Goal: Task Accomplishment & Management: Manage account settings

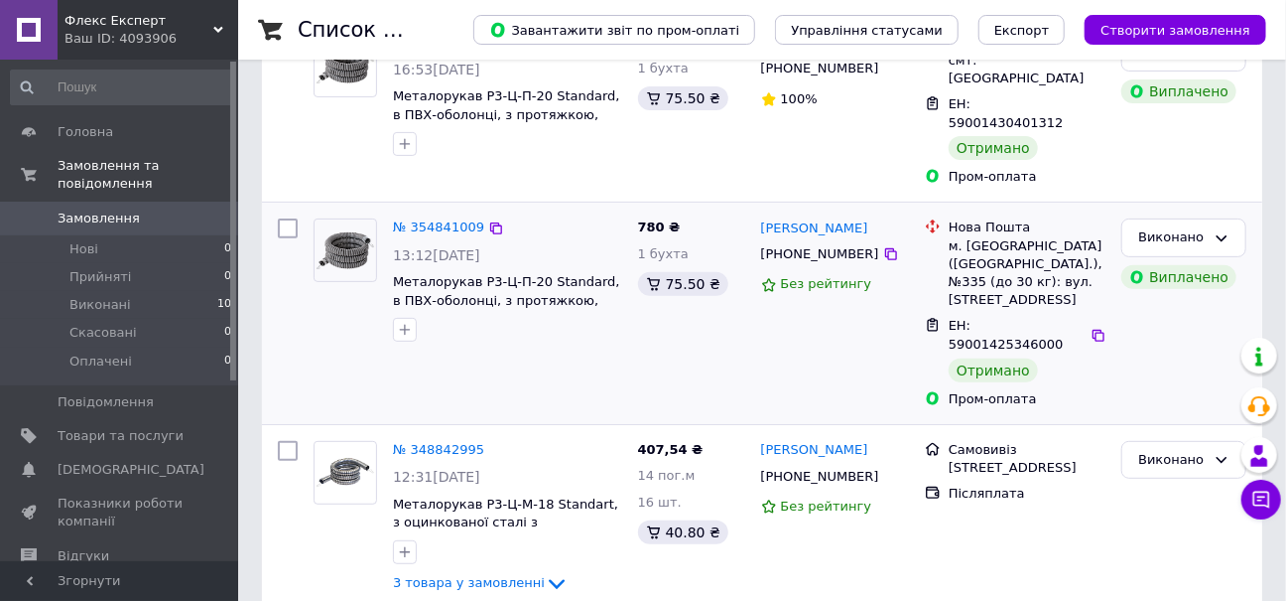
scroll to position [198, 0]
click at [474, 273] on span "Металорукав Р3-Ц-П-20 Standard, в ПВХ-оболонці, з протяжкою, колір сірий" at bounding box center [506, 299] width 227 height 52
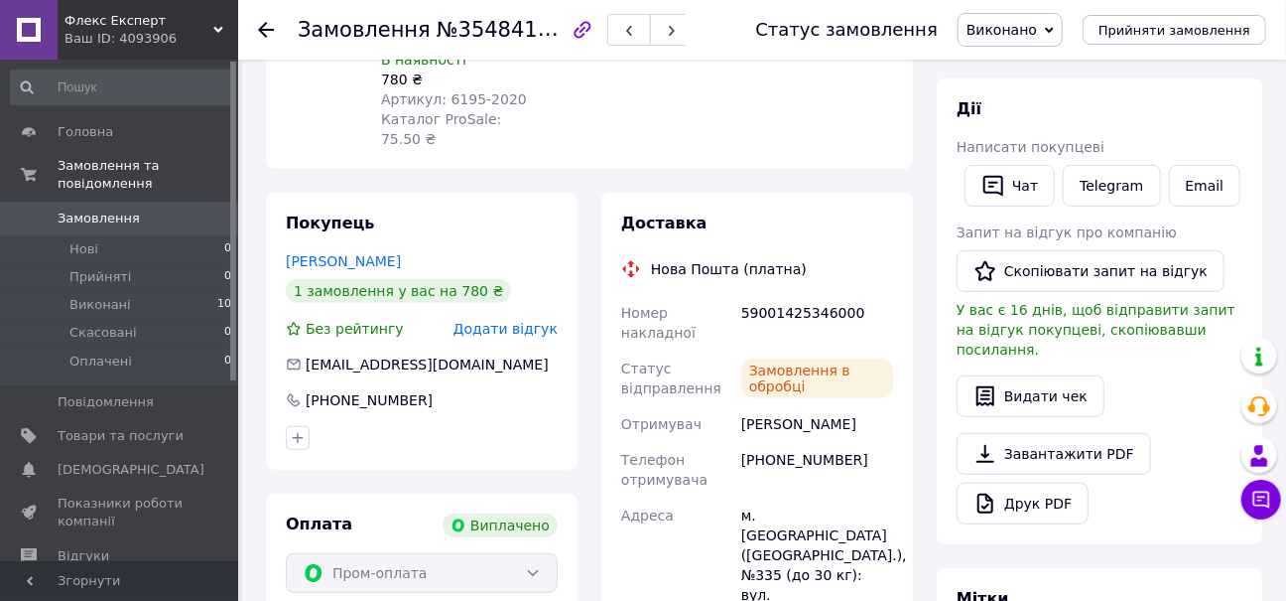
scroll to position [298, 0]
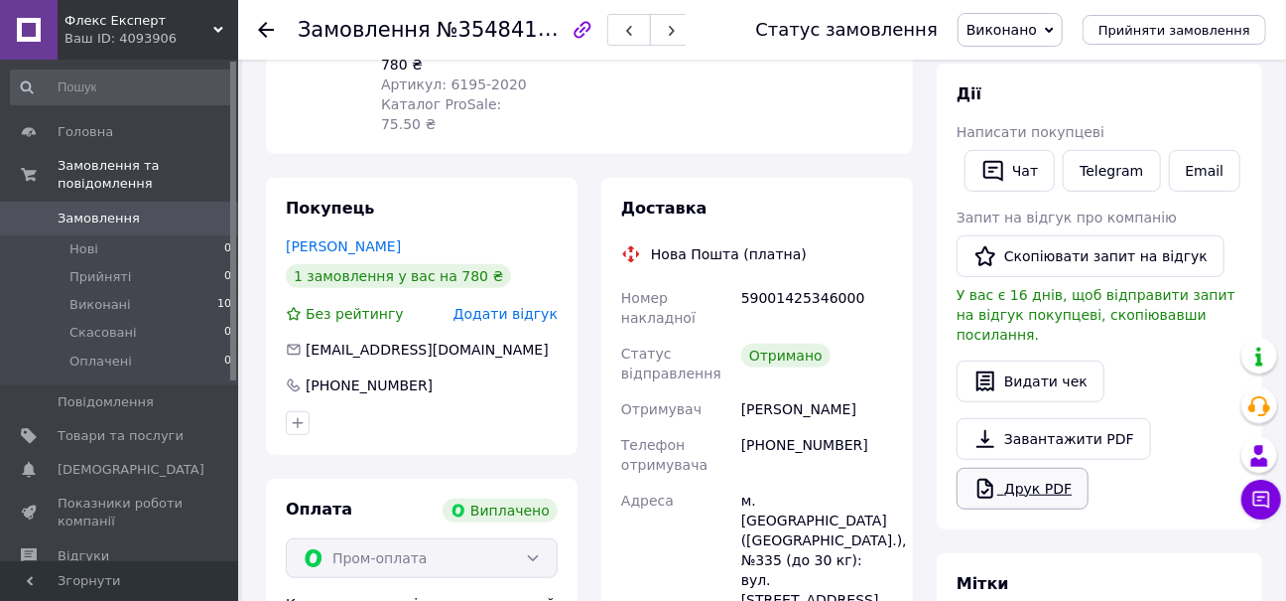
click at [1031, 468] on link "Друк PDF" at bounding box center [1023, 489] width 132 height 42
click at [261, 31] on use at bounding box center [266, 30] width 16 height 16
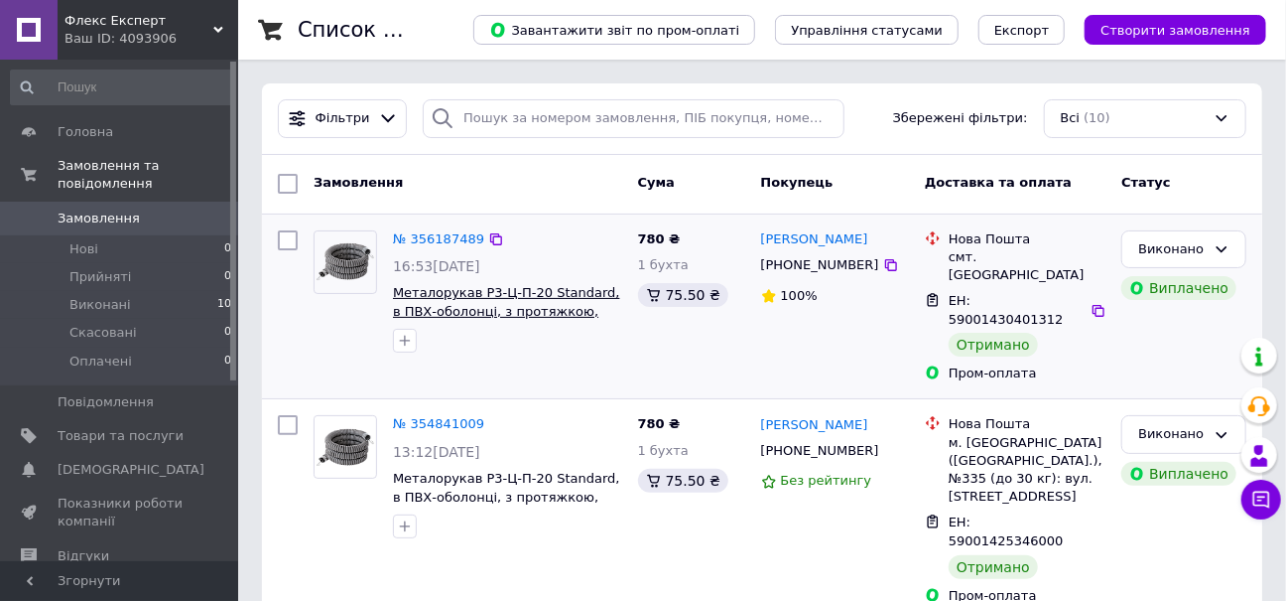
click at [485, 297] on span "Металорукав Р3-Ц-П-20 Standard, в ПВХ-оболонці, з протяжкою, колір сірий" at bounding box center [506, 311] width 227 height 52
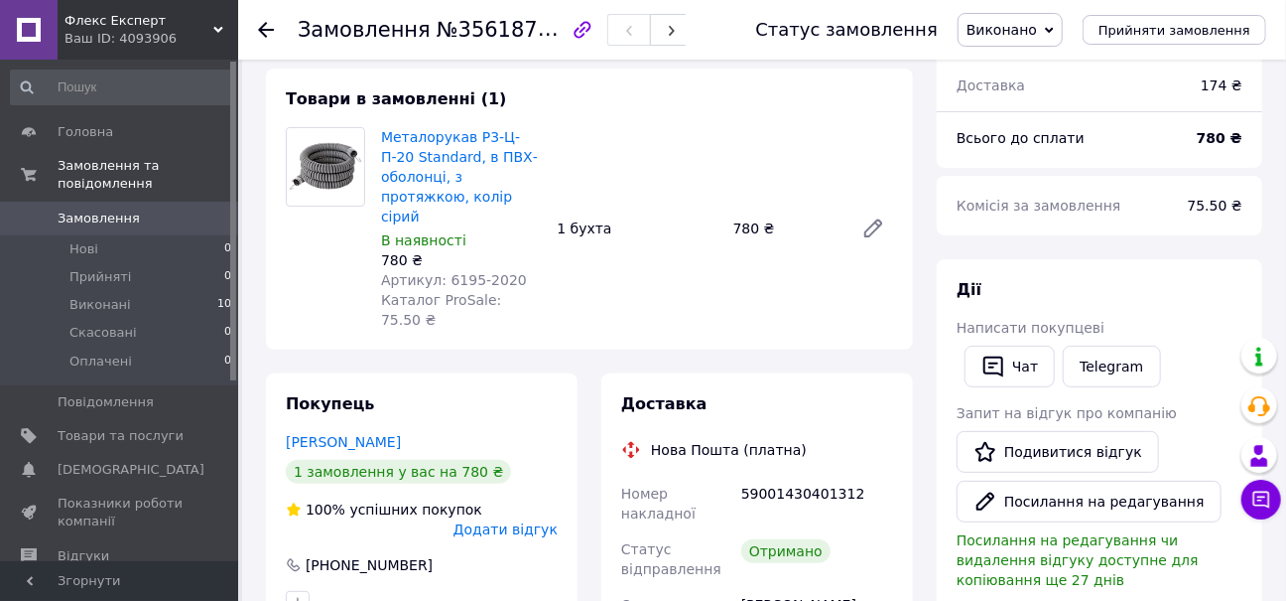
scroll to position [298, 0]
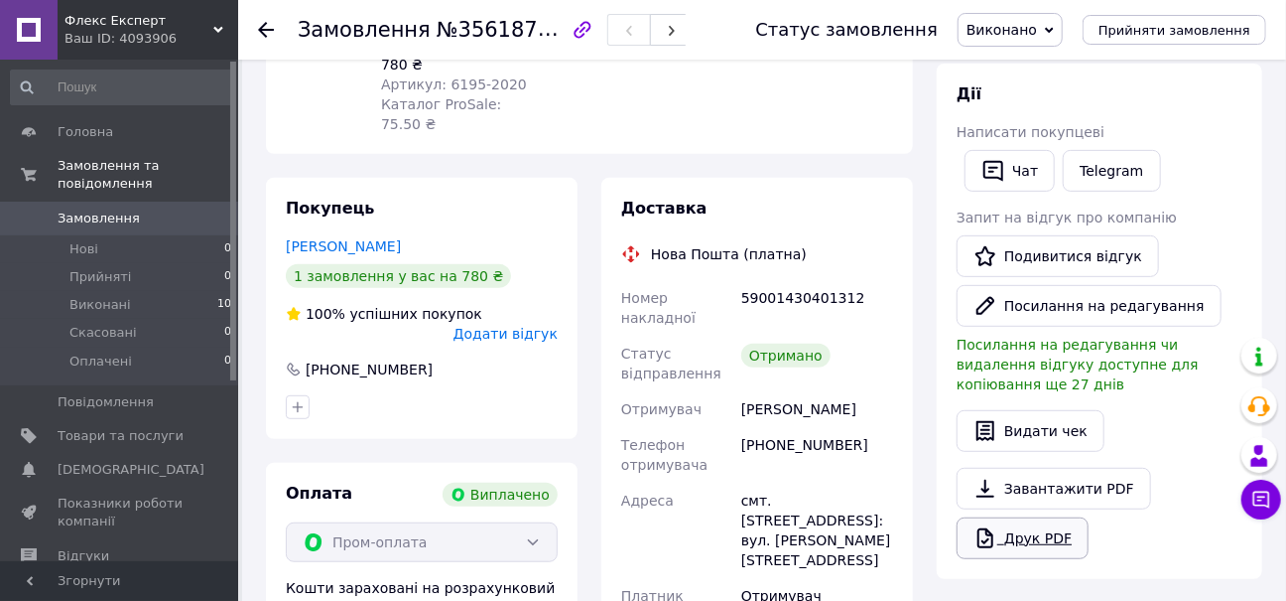
click at [1018, 517] on link "Друк PDF" at bounding box center [1023, 538] width 132 height 42
click at [265, 26] on icon at bounding box center [266, 30] width 16 height 16
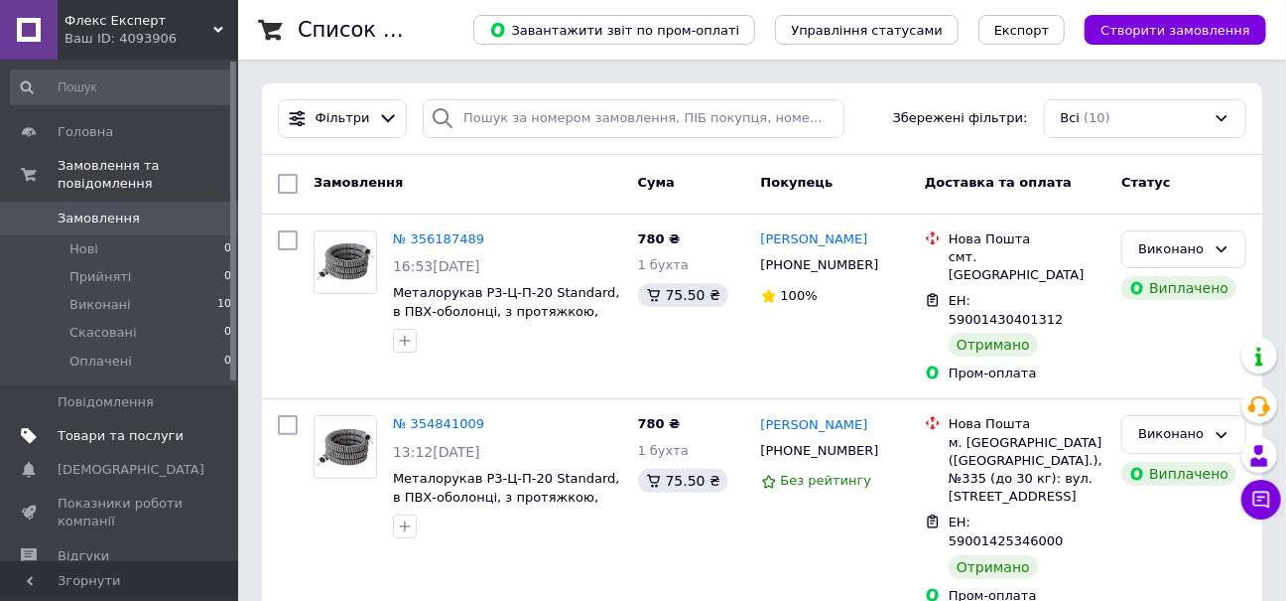
click at [110, 427] on span "Товари та послуги" at bounding box center [121, 436] width 126 height 18
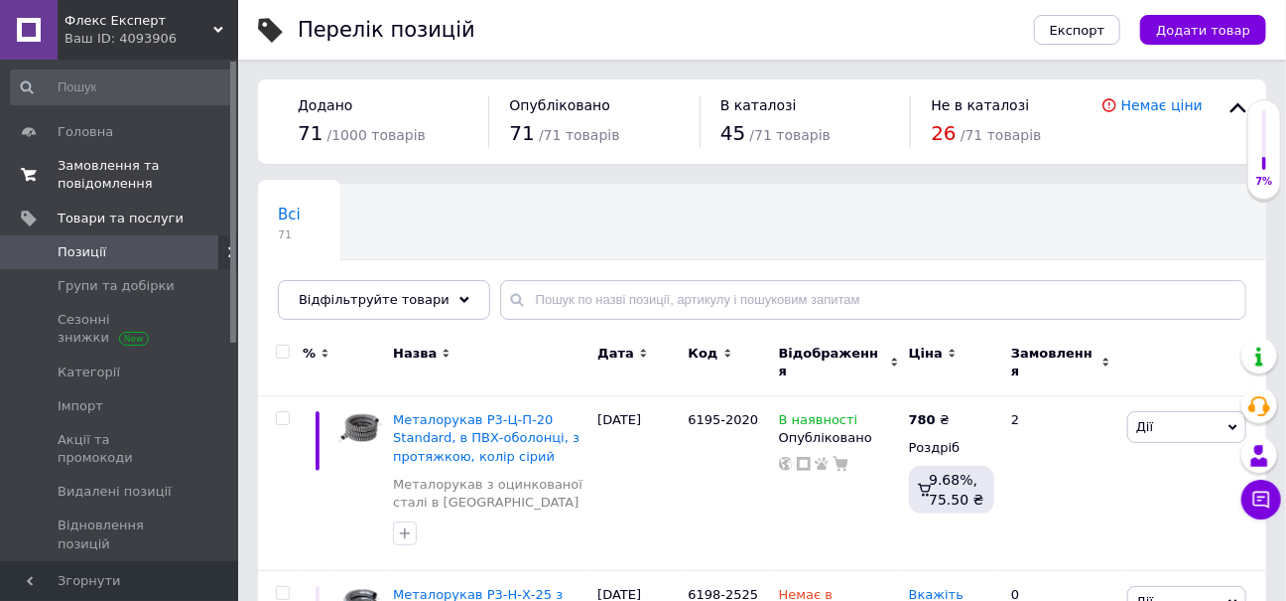
click at [92, 167] on span "Замовлення та повідомлення" at bounding box center [121, 175] width 126 height 36
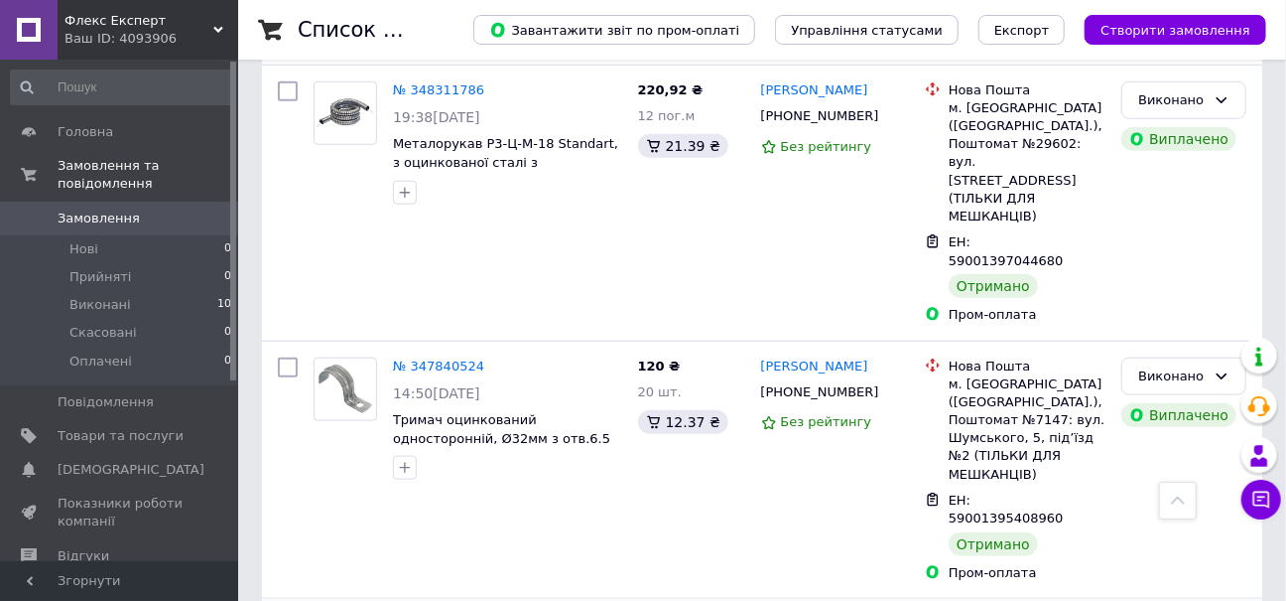
scroll to position [742, 0]
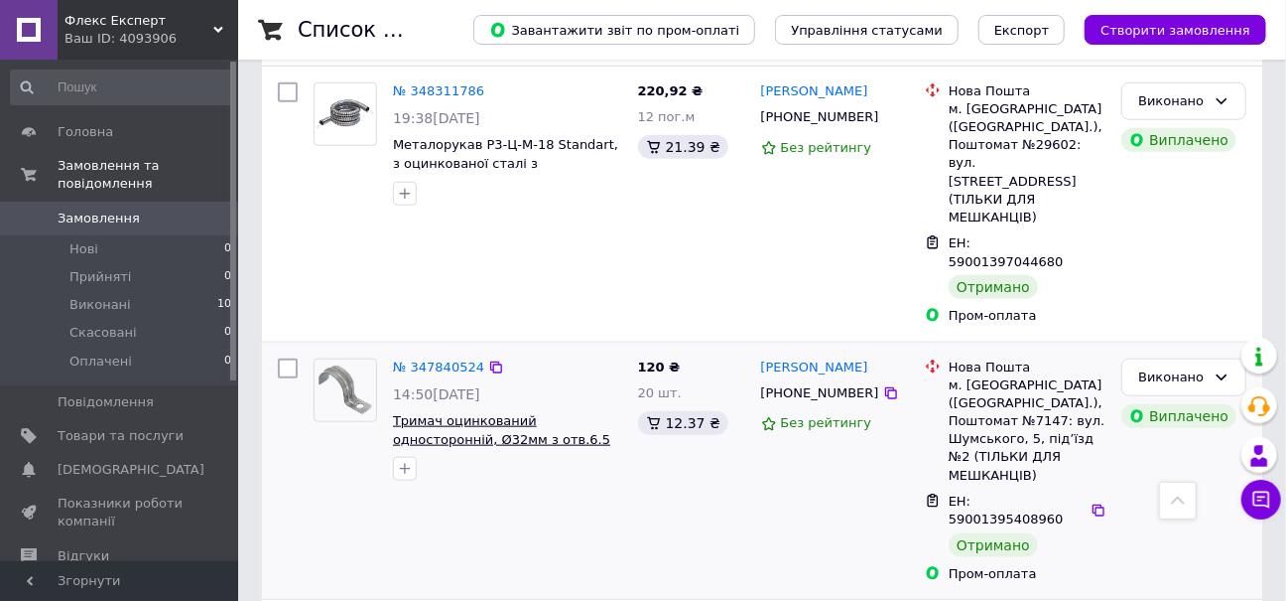
click at [465, 413] on span "Тримач оцинкований односторонній, Ø32мм з отв.6.5 мм" at bounding box center [501, 439] width 217 height 52
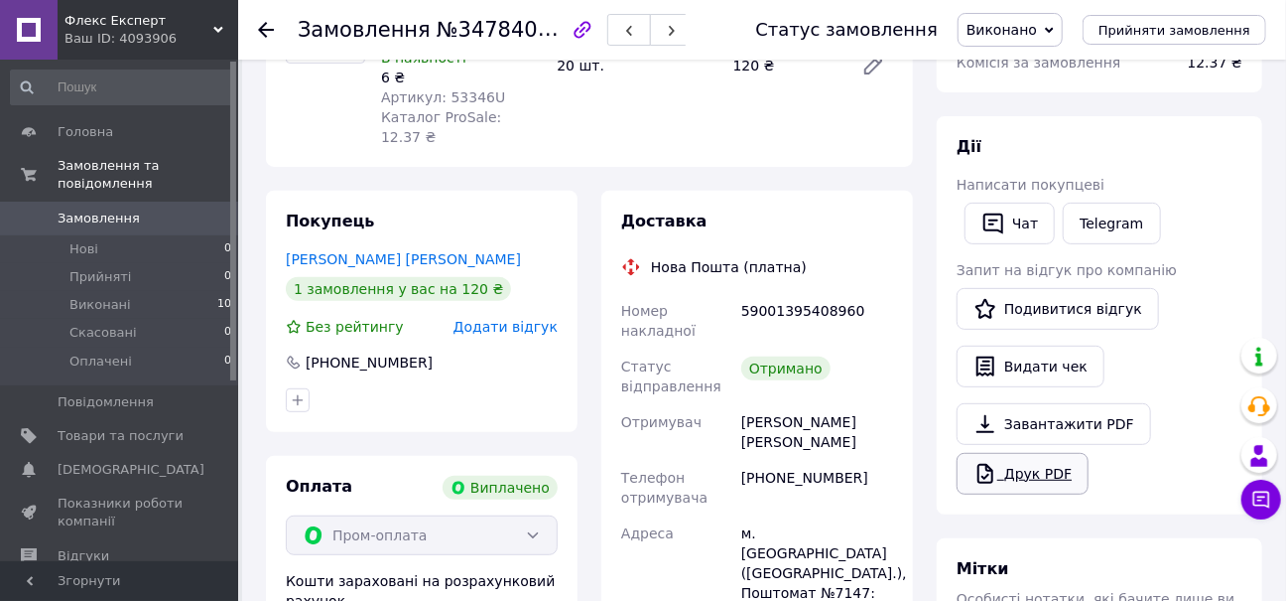
scroll to position [298, 0]
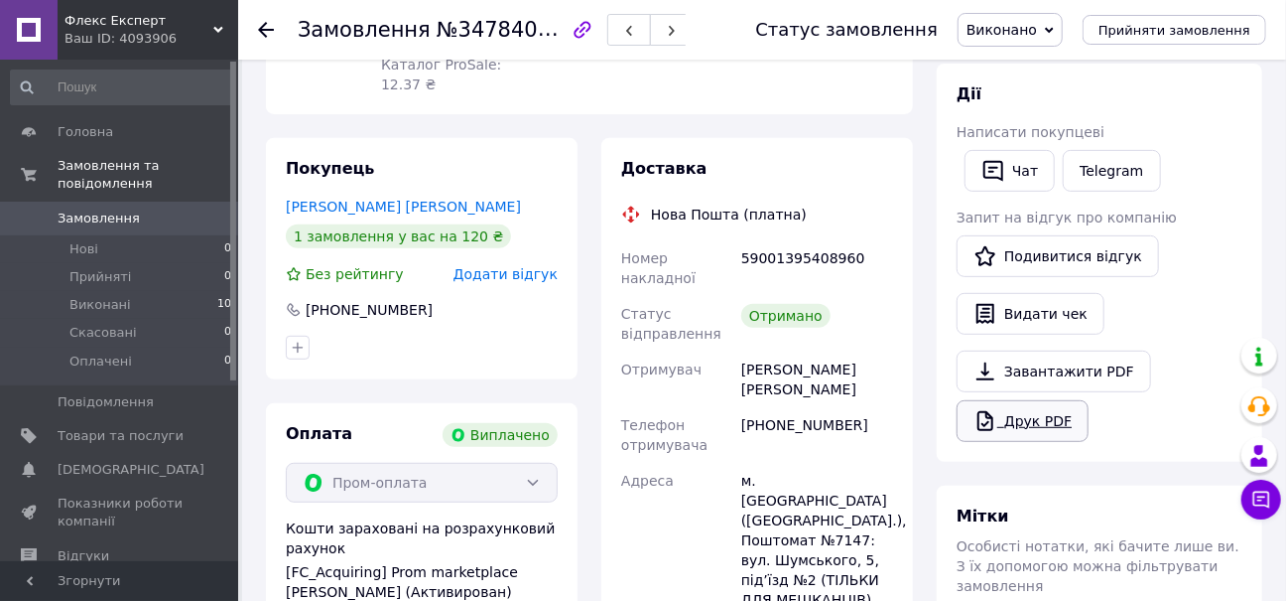
click at [1016, 418] on link "Друк PDF" at bounding box center [1023, 421] width 132 height 42
click at [271, 29] on use at bounding box center [266, 30] width 16 height 16
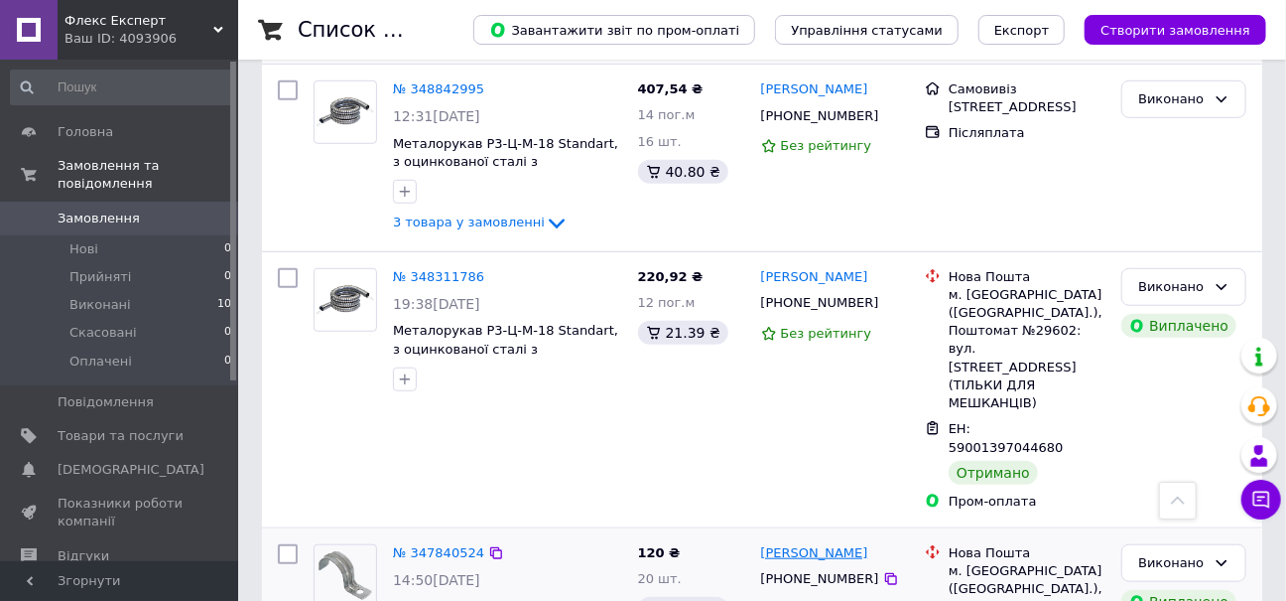
scroll to position [445, 0]
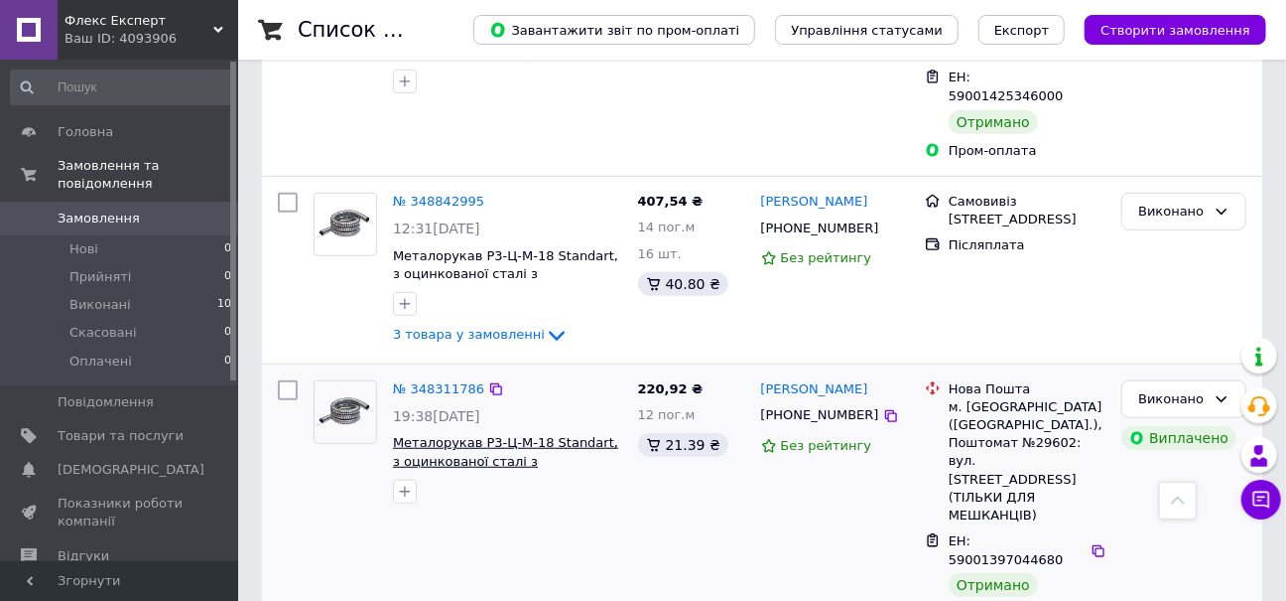
click at [495, 435] on span "Металорукав Р3-Ц-М-18 Standart, з оцинкованої сталі з протяжкою." at bounding box center [505, 461] width 225 height 52
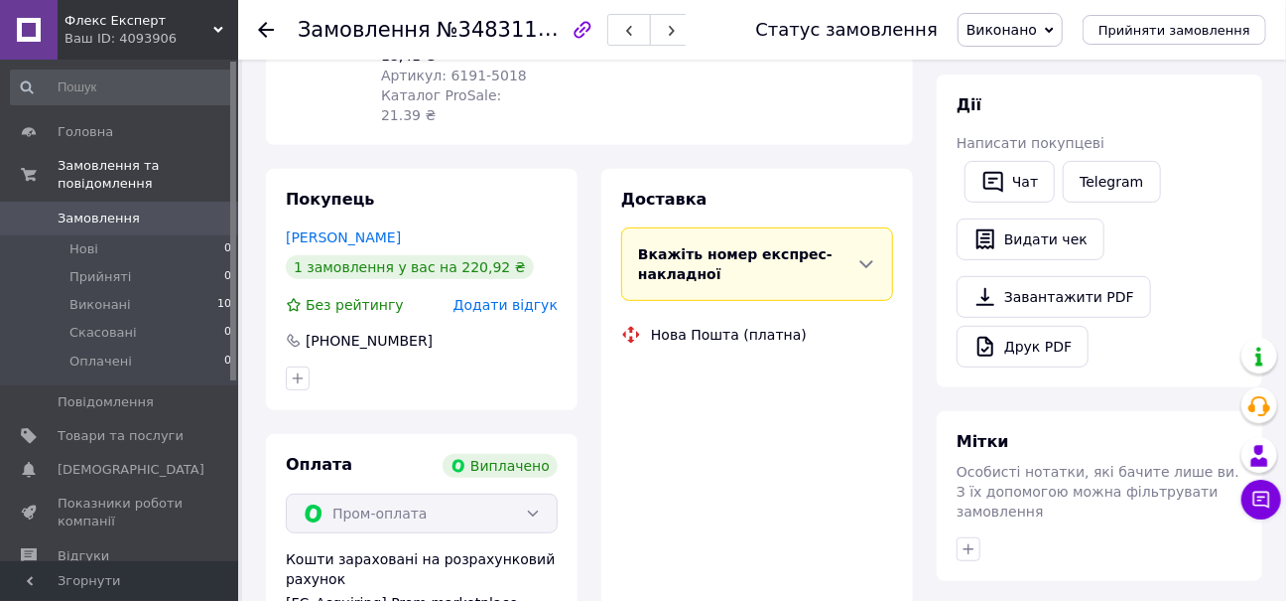
scroll to position [298, 0]
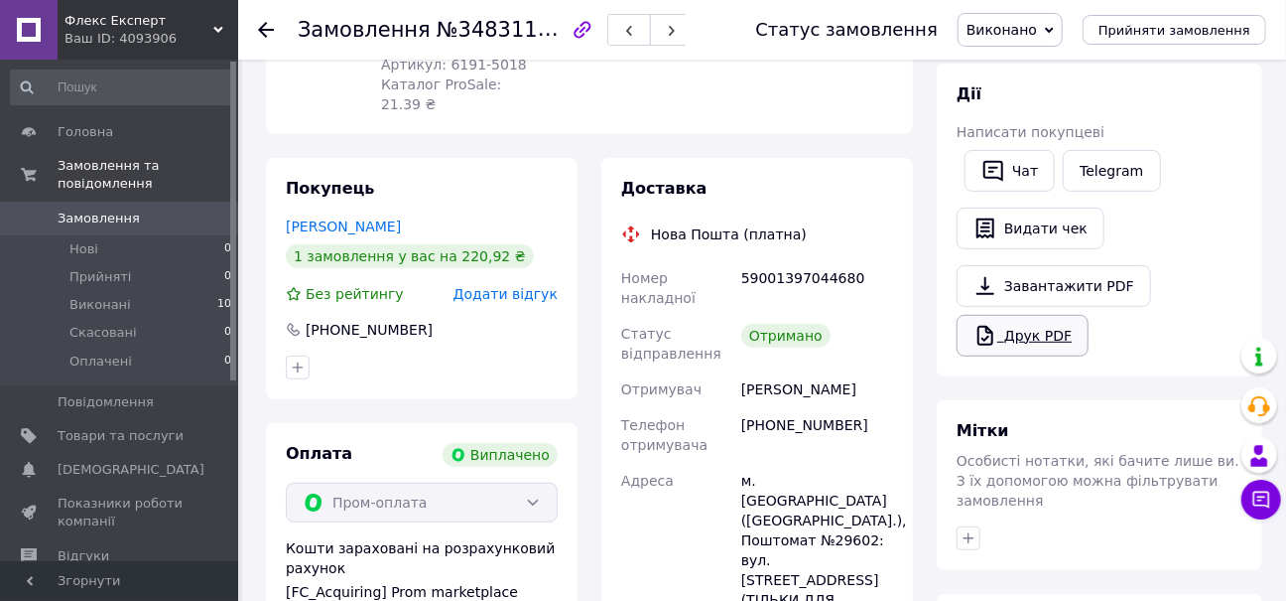
click at [1012, 336] on link "Друк PDF" at bounding box center [1023, 336] width 132 height 42
click at [266, 32] on icon at bounding box center [266, 30] width 16 height 16
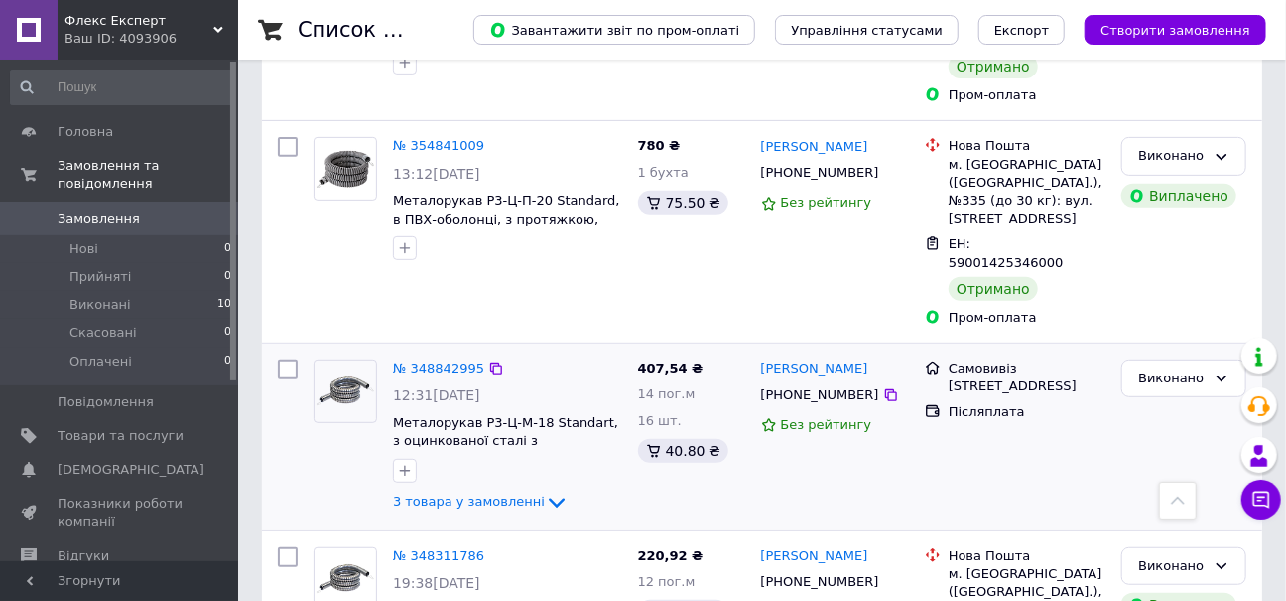
scroll to position [246, 0]
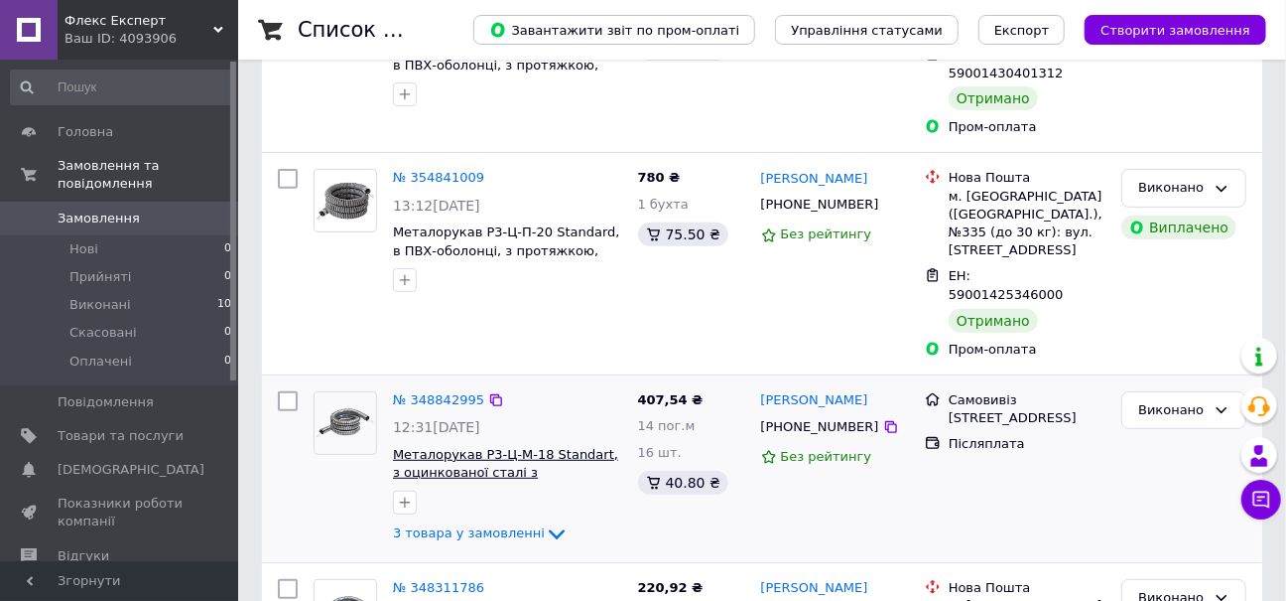
click at [522, 447] on span "Металорукав Р3-Ц-М-18 Standart, з оцинкованої сталі з протяжкою." at bounding box center [505, 473] width 225 height 52
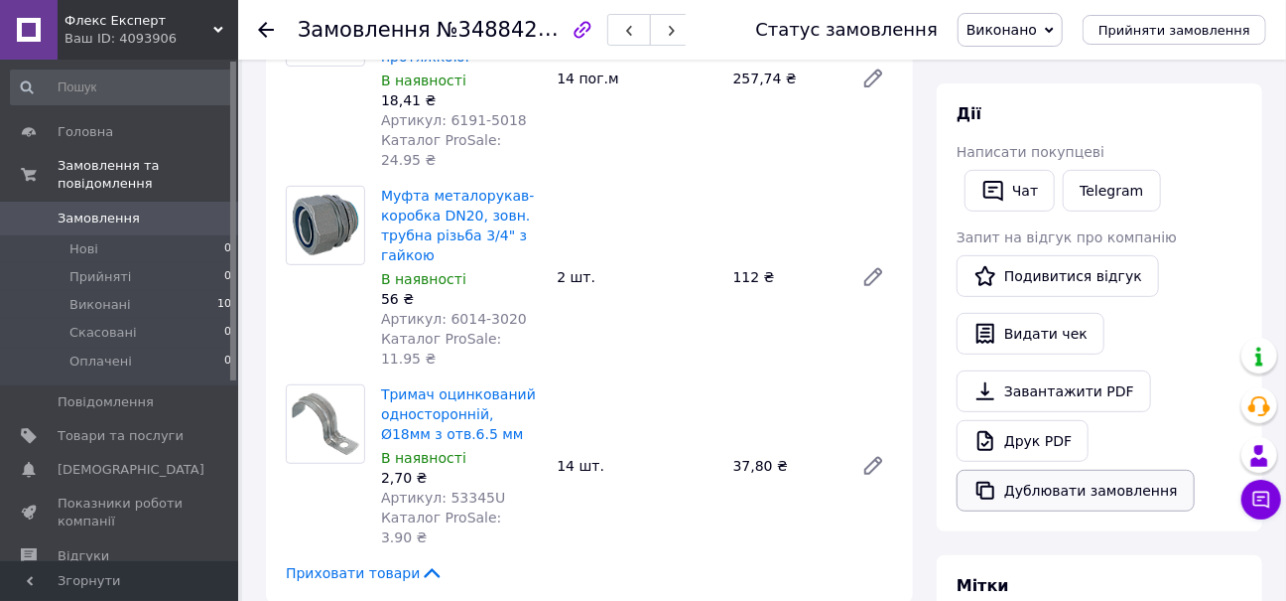
scroll to position [298, 0]
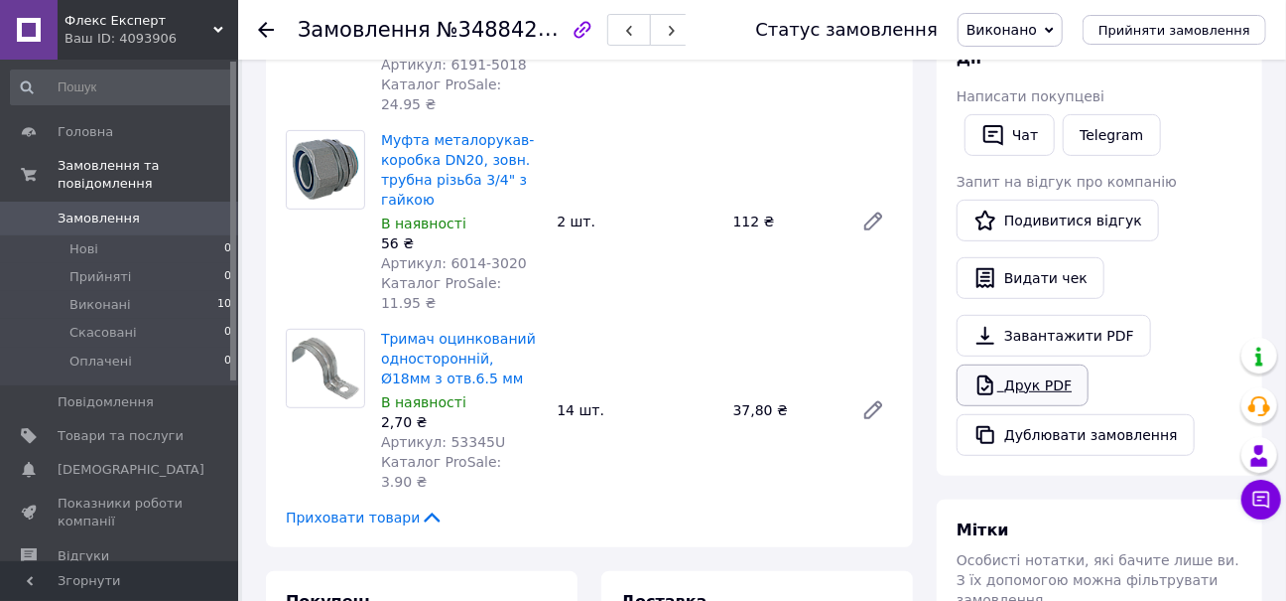
click at [1018, 384] on link "Друк PDF" at bounding box center [1023, 385] width 132 height 42
click at [262, 28] on icon at bounding box center [266, 30] width 16 height 16
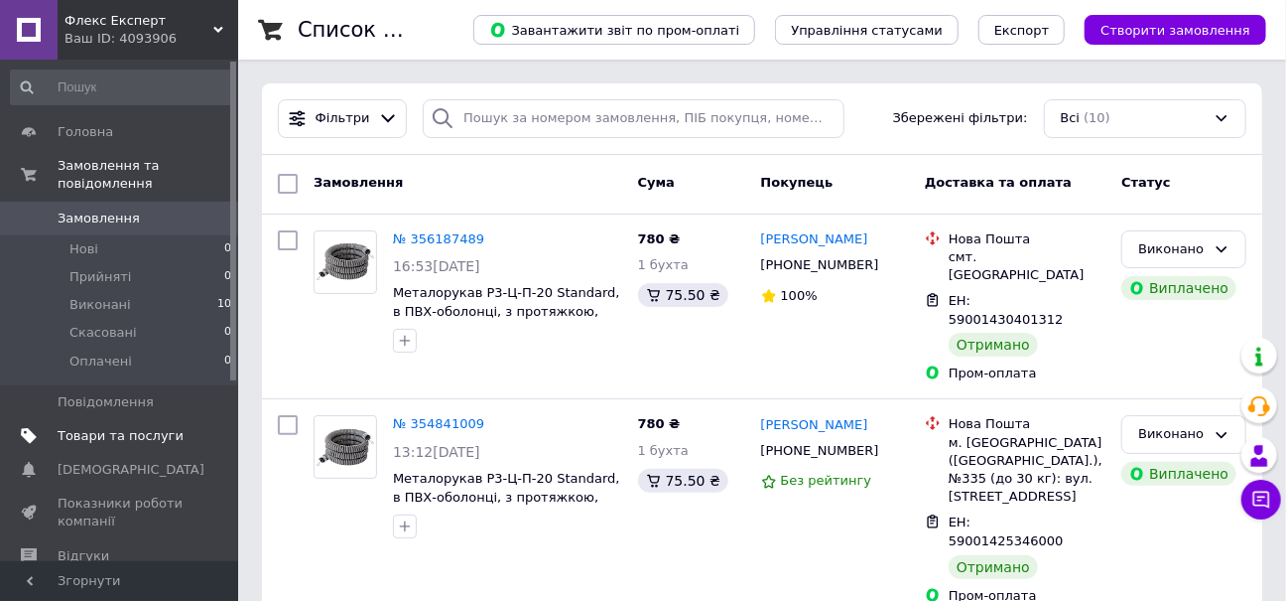
click at [118, 427] on span "Товари та послуги" at bounding box center [121, 436] width 126 height 18
